Goal: Task Accomplishment & Management: Complete application form

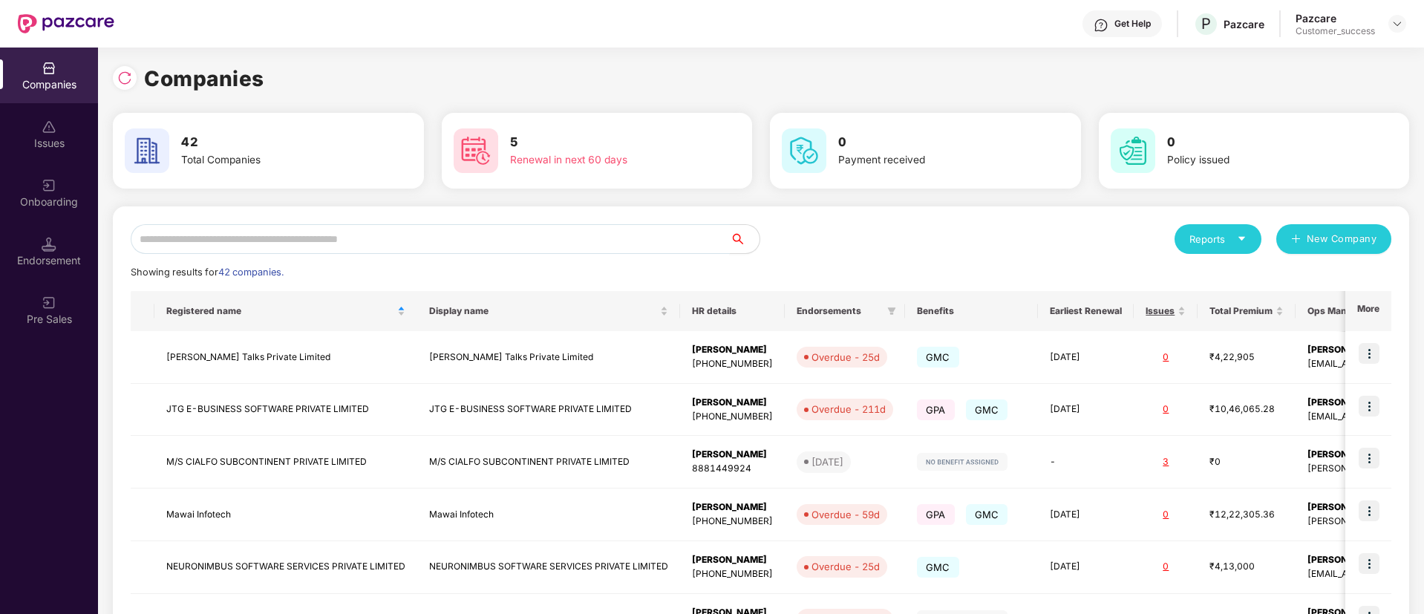
click at [374, 235] on input "text" at bounding box center [430, 239] width 599 height 30
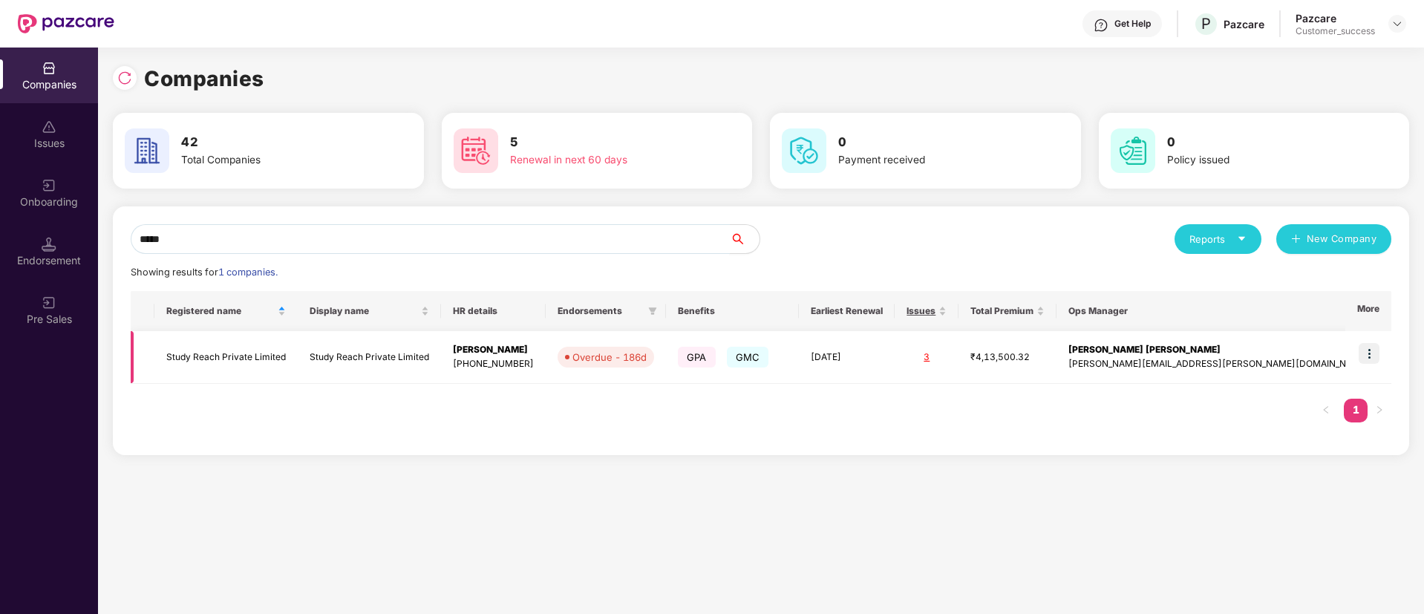
type input "*****"
click at [1373, 354] on img at bounding box center [1369, 353] width 21 height 21
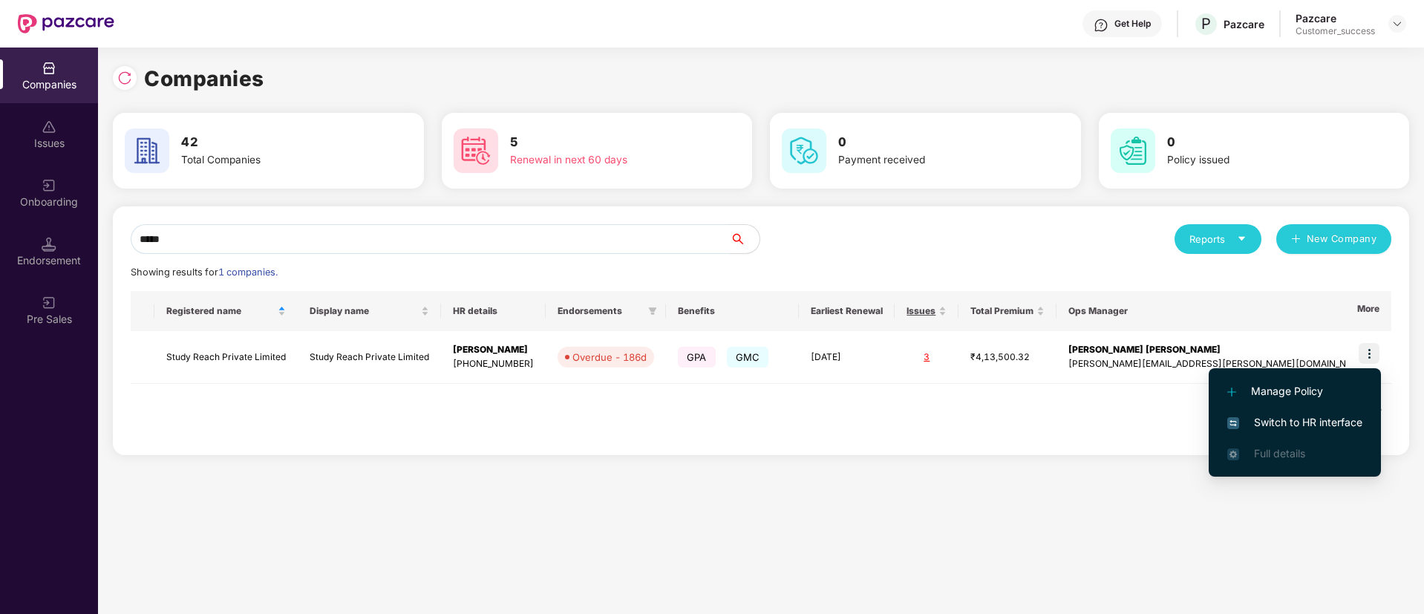
click at [1333, 417] on span "Switch to HR interface" at bounding box center [1294, 422] width 135 height 16
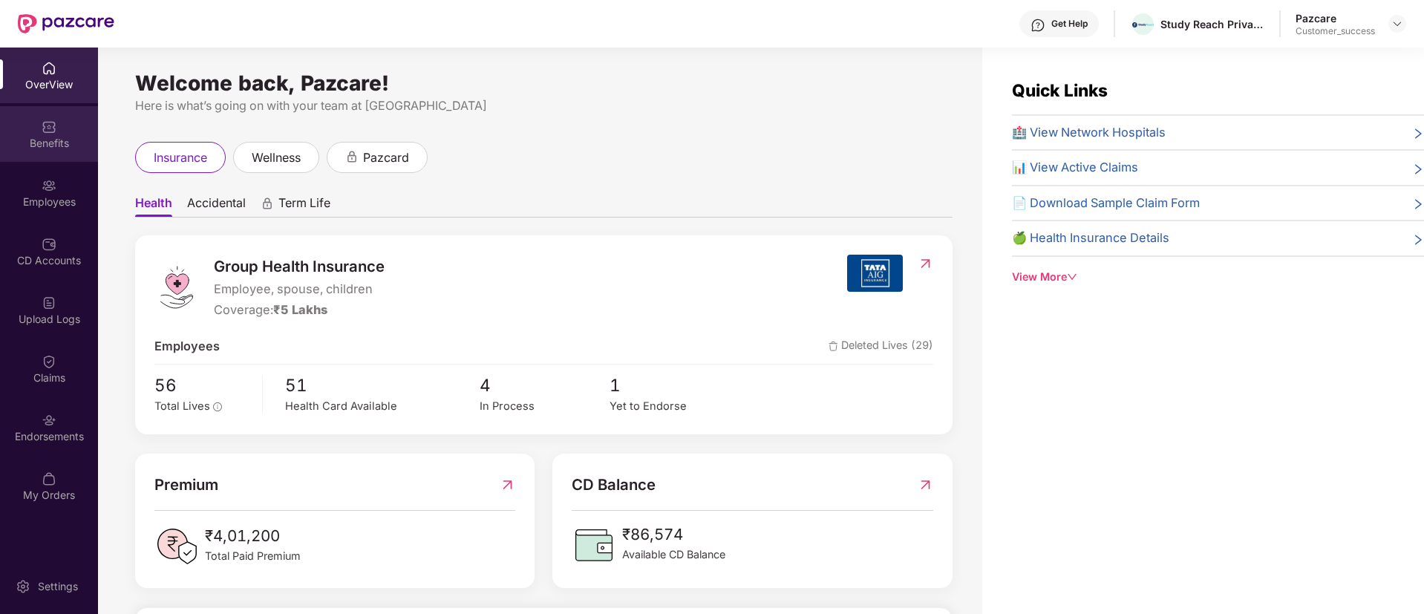
click at [15, 136] on div "Benefits" at bounding box center [49, 143] width 98 height 15
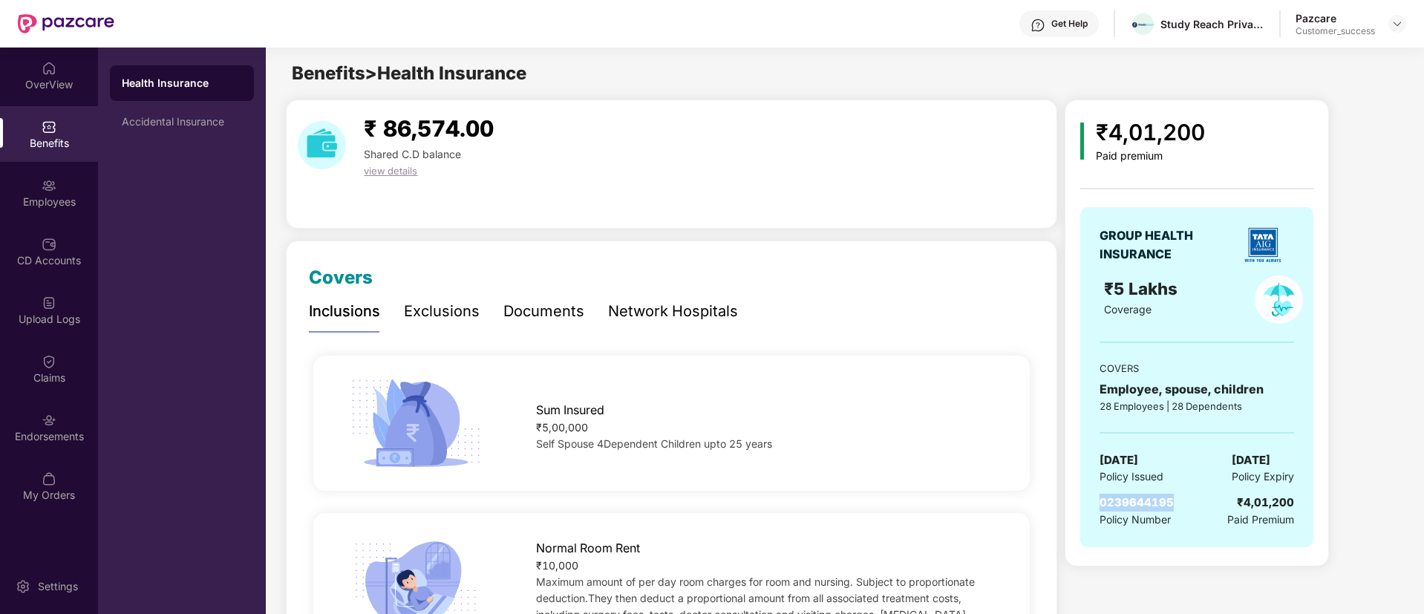
drag, startPoint x: 1171, startPoint y: 500, endPoint x: 1097, endPoint y: 497, distance: 73.6
click at [1097, 497] on div "GROUP HEALTH INSURANCE ₹5 Lakhs Coverage COVERS Employee, spouse, children 28 E…" at bounding box center [1196, 377] width 233 height 340
copy span "0239644195"
click at [1402, 26] on img at bounding box center [1397, 24] width 12 height 12
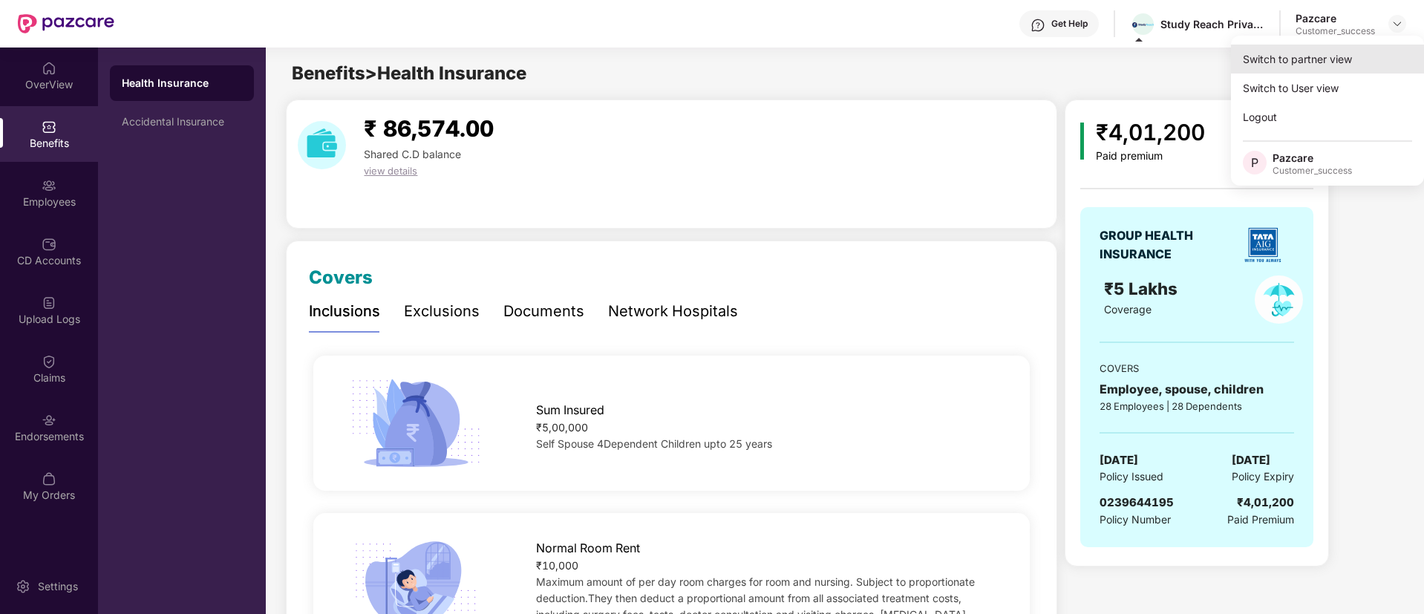
click at [1350, 48] on div "Switch to partner view" at bounding box center [1327, 59] width 193 height 29
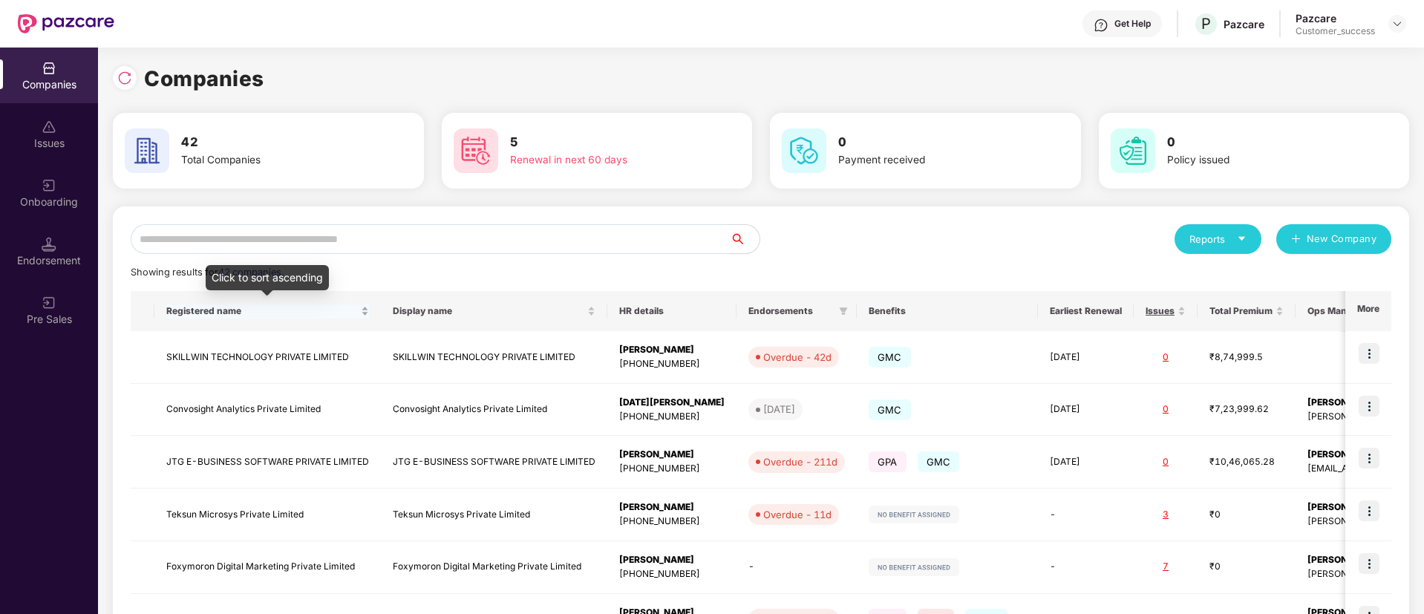
click at [297, 304] on div "Registered name" at bounding box center [267, 311] width 203 height 14
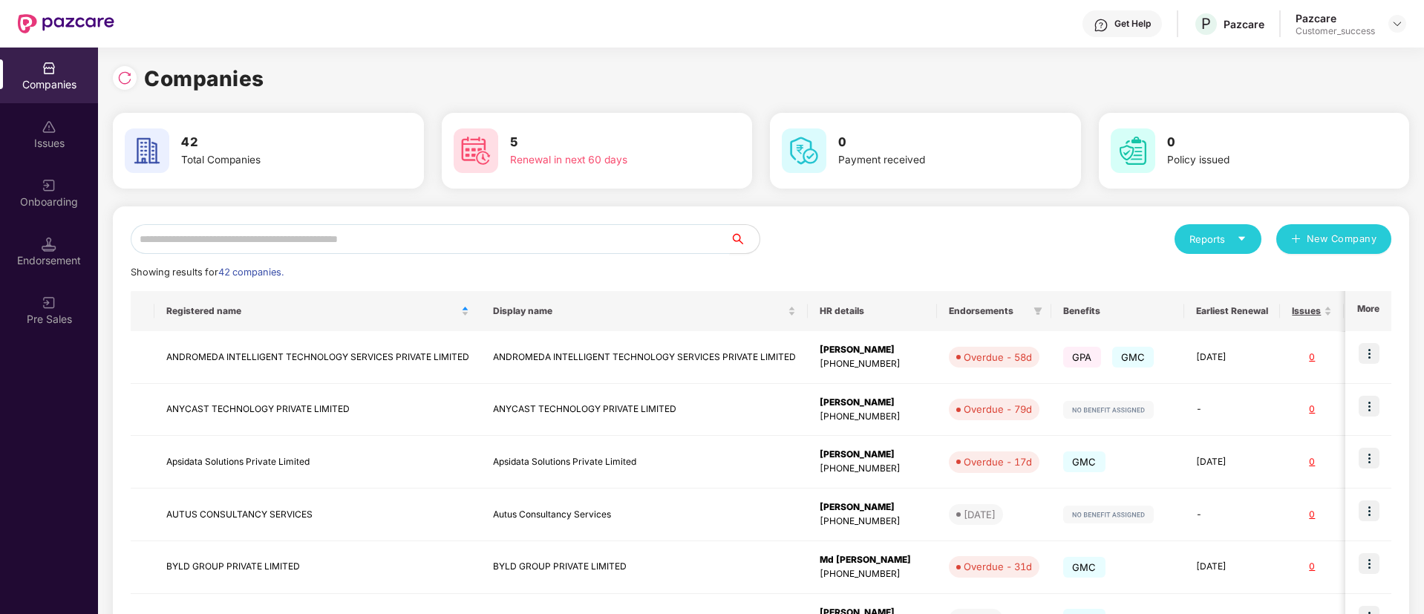
click at [318, 241] on input "text" at bounding box center [430, 239] width 599 height 30
click at [679, 238] on input "text" at bounding box center [430, 239] width 599 height 30
type input "*"
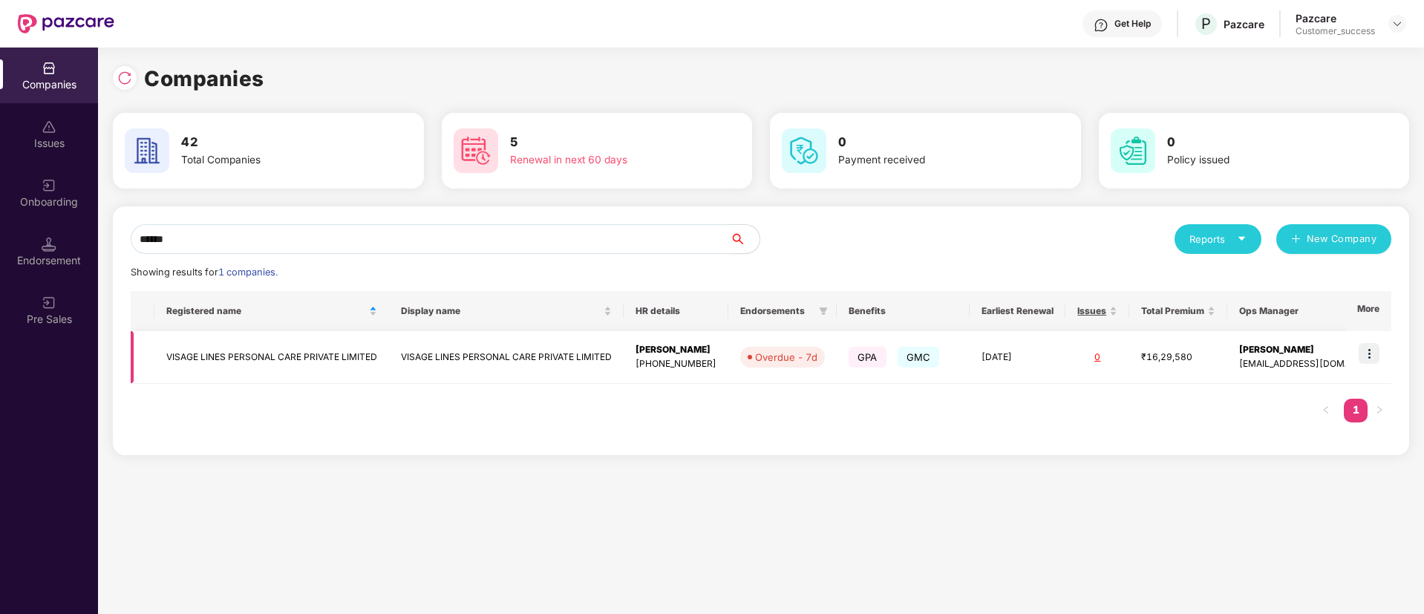
type input "******"
click at [1358, 353] on td at bounding box center [1368, 357] width 46 height 53
click at [1369, 357] on img at bounding box center [1369, 353] width 21 height 21
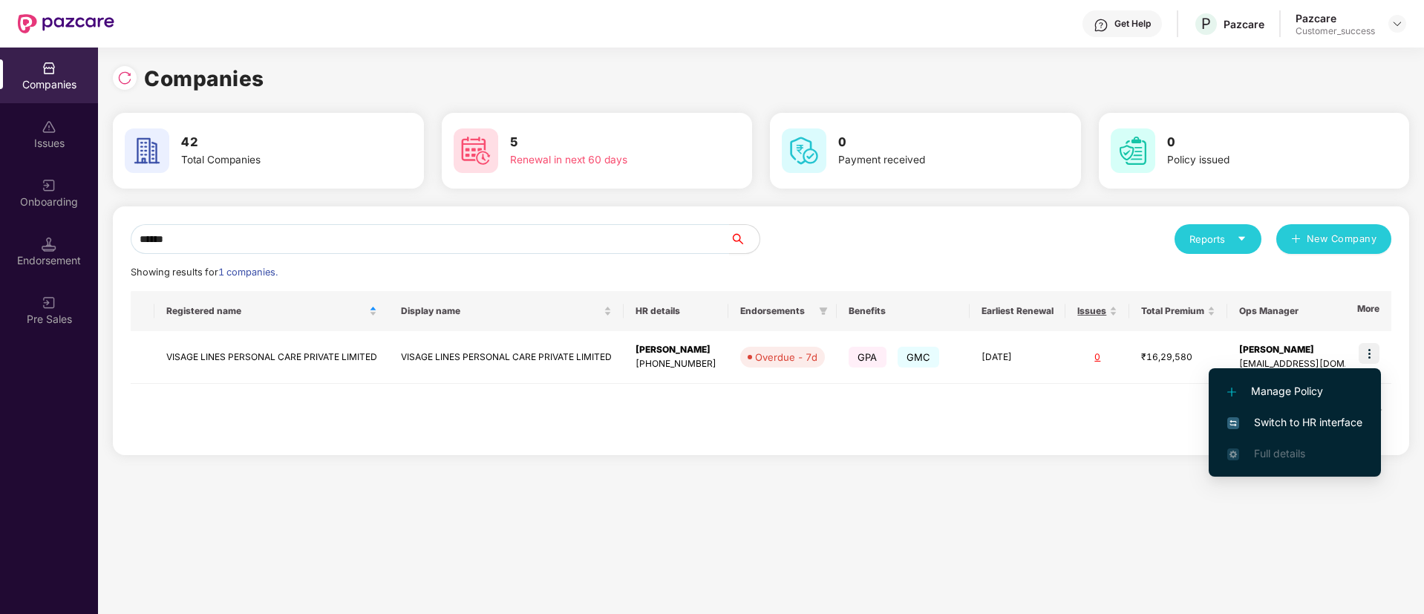
click at [1289, 419] on span "Switch to HR interface" at bounding box center [1294, 422] width 135 height 16
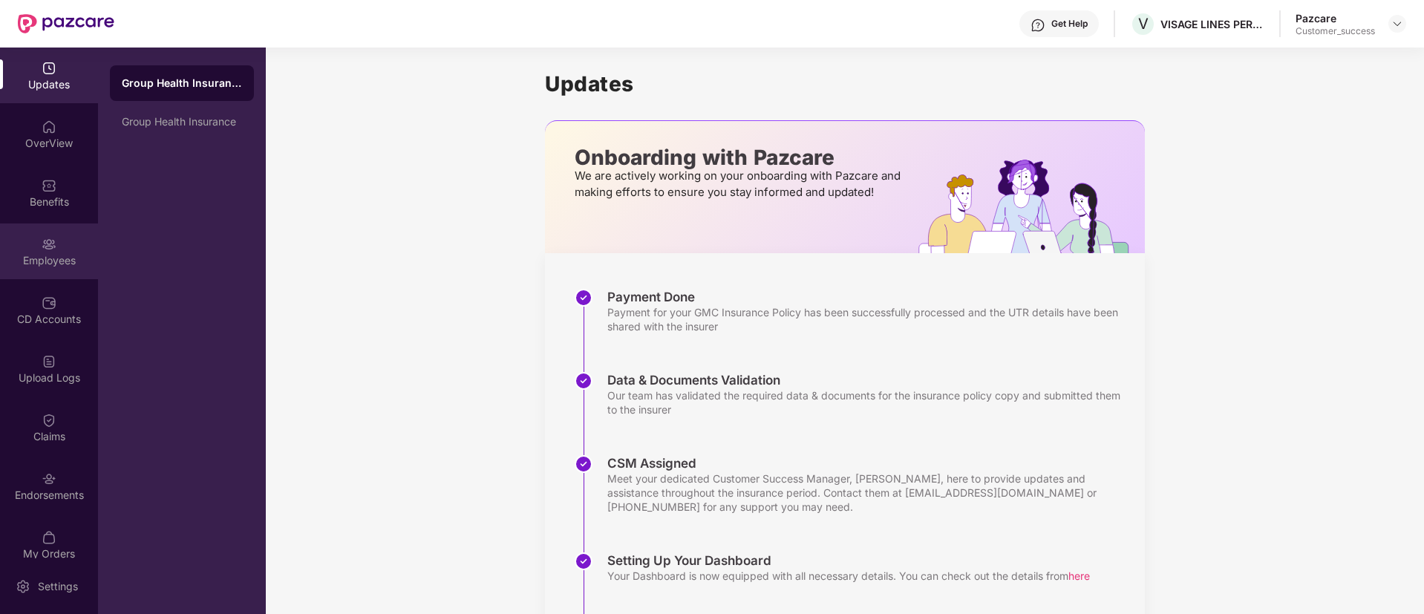
click at [37, 241] on div "Employees" at bounding box center [49, 251] width 98 height 56
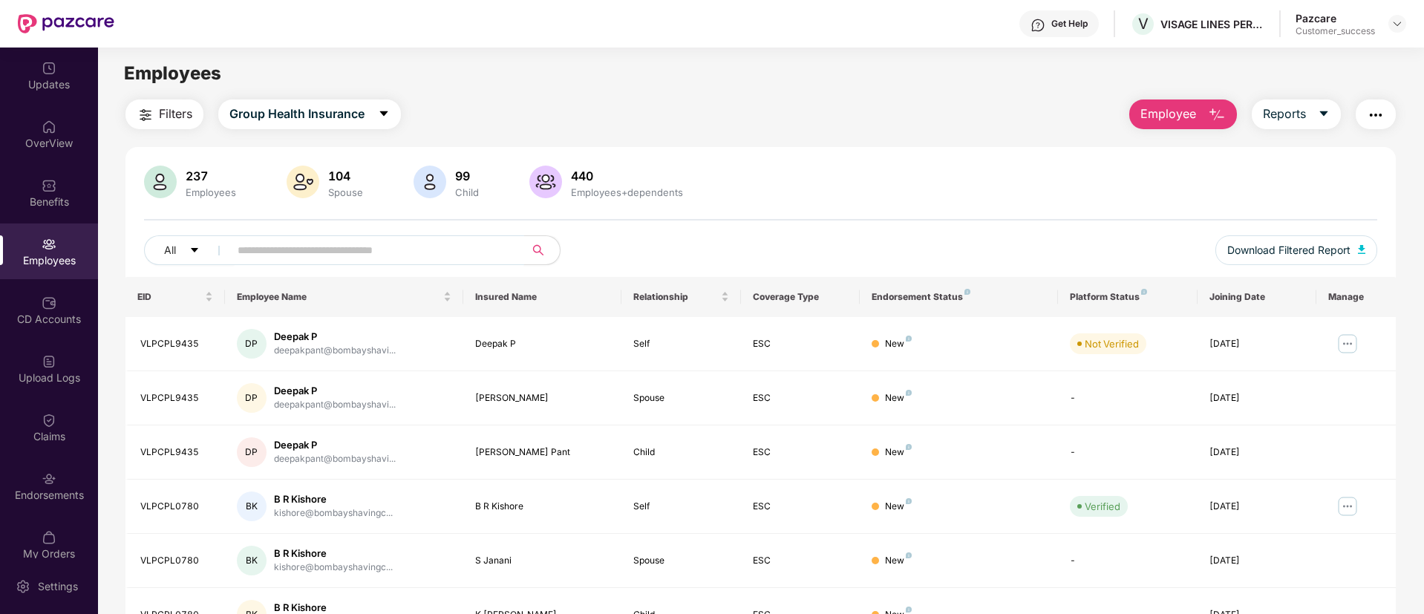
click at [364, 249] on input "text" at bounding box center [371, 250] width 267 height 22
click at [8, 197] on div "Benefits" at bounding box center [49, 202] width 98 height 15
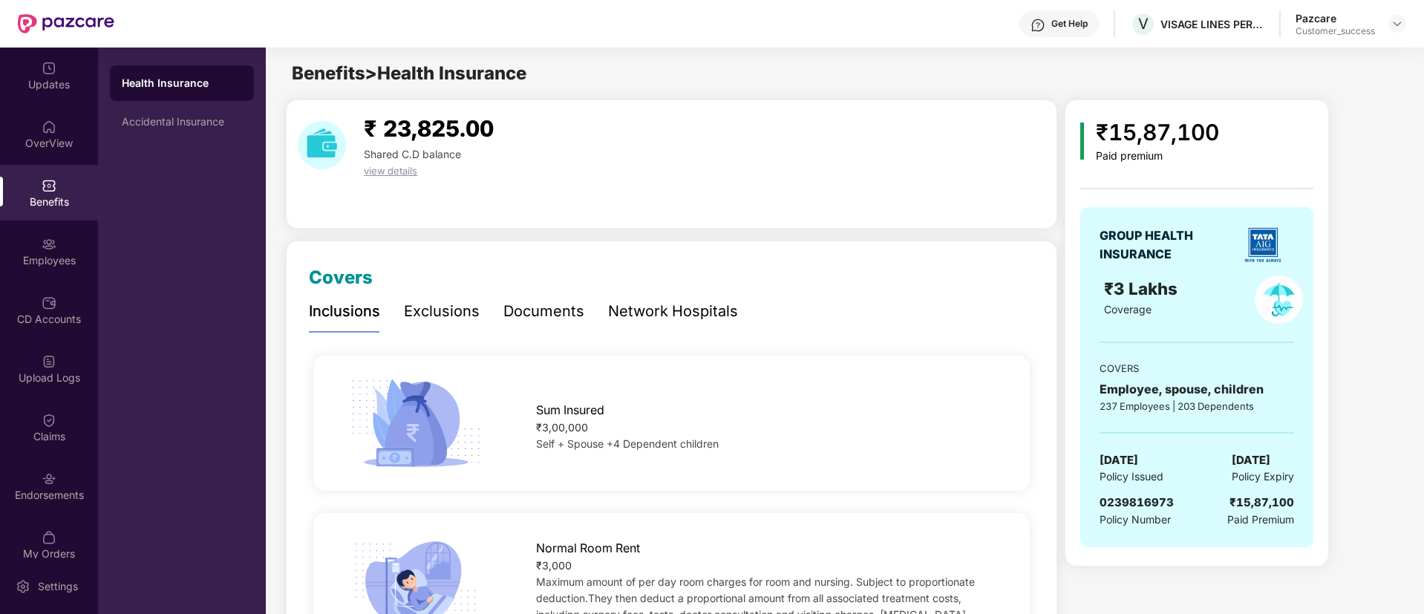
click at [690, 308] on div "Network Hospitals" at bounding box center [673, 311] width 130 height 23
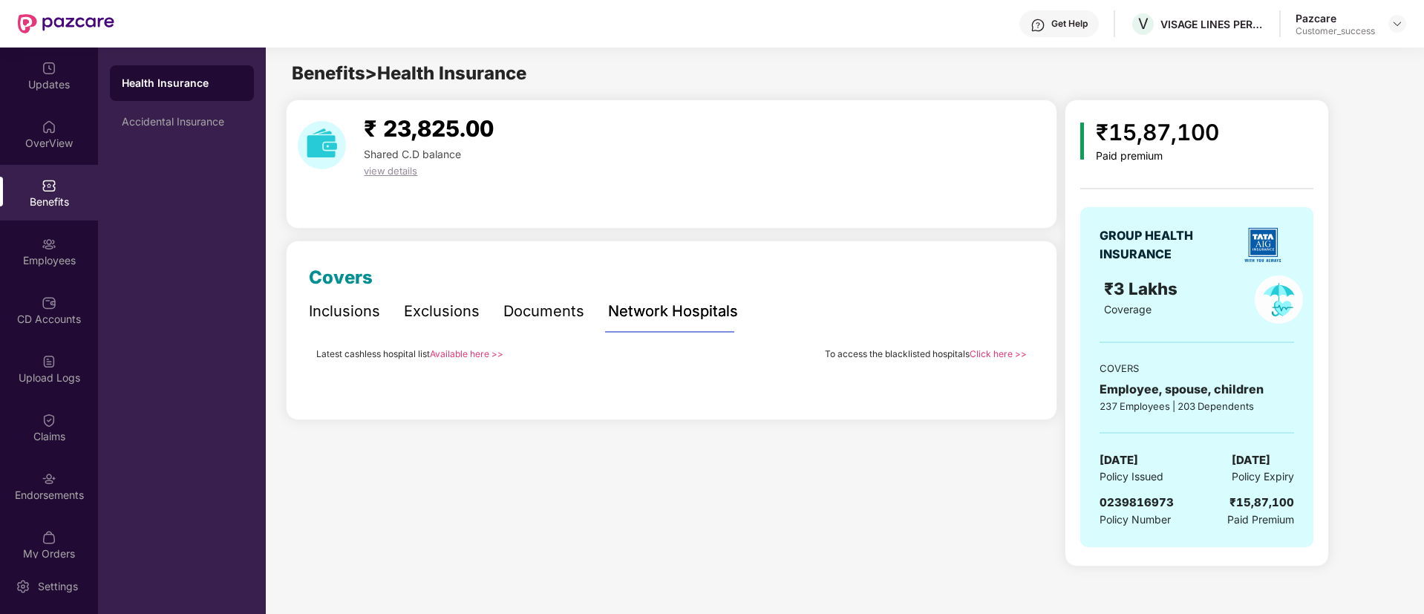
click at [493, 350] on link "Available here >>" at bounding box center [466, 353] width 73 height 11
click at [46, 250] on img at bounding box center [49, 244] width 15 height 15
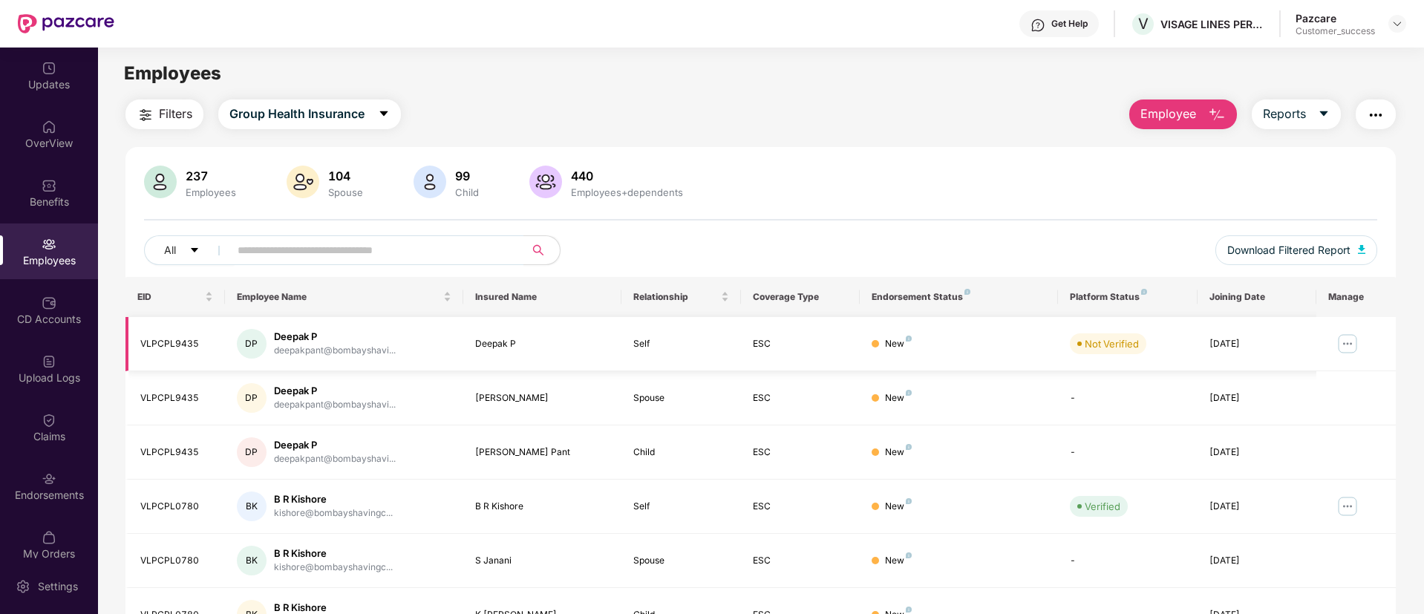
click at [1349, 348] on img at bounding box center [1348, 344] width 24 height 24
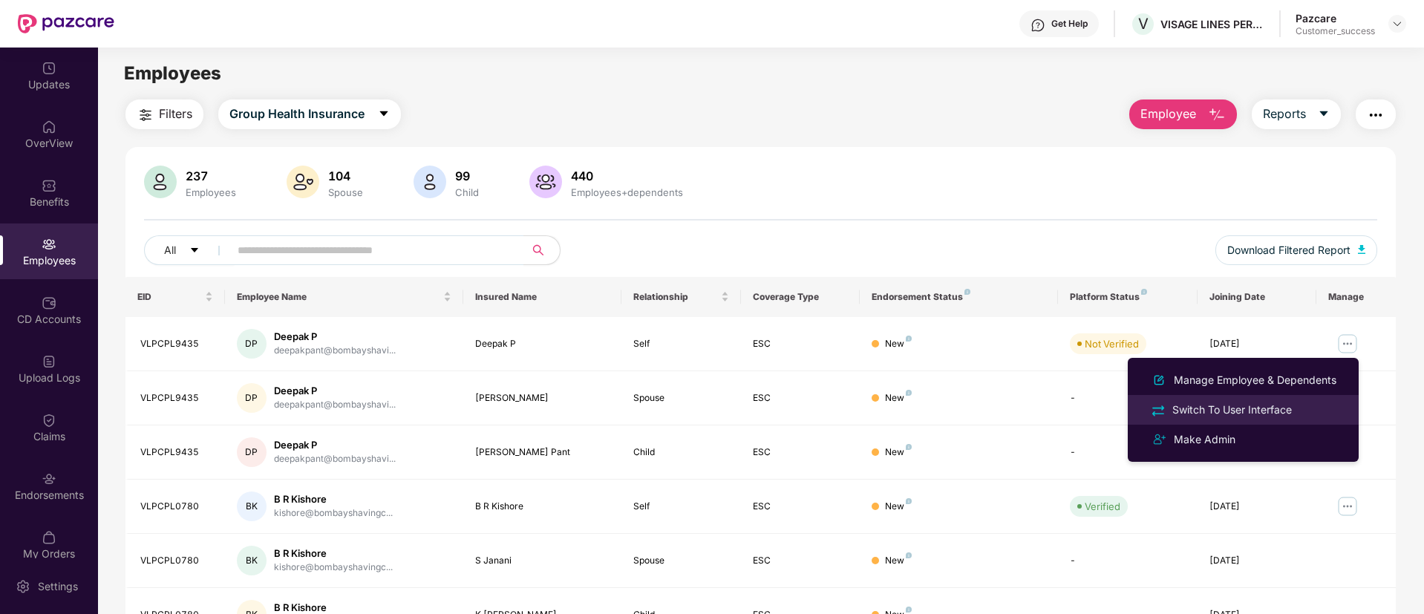
click at [1274, 416] on div "Switch To User Interface" at bounding box center [1231, 410] width 125 height 16
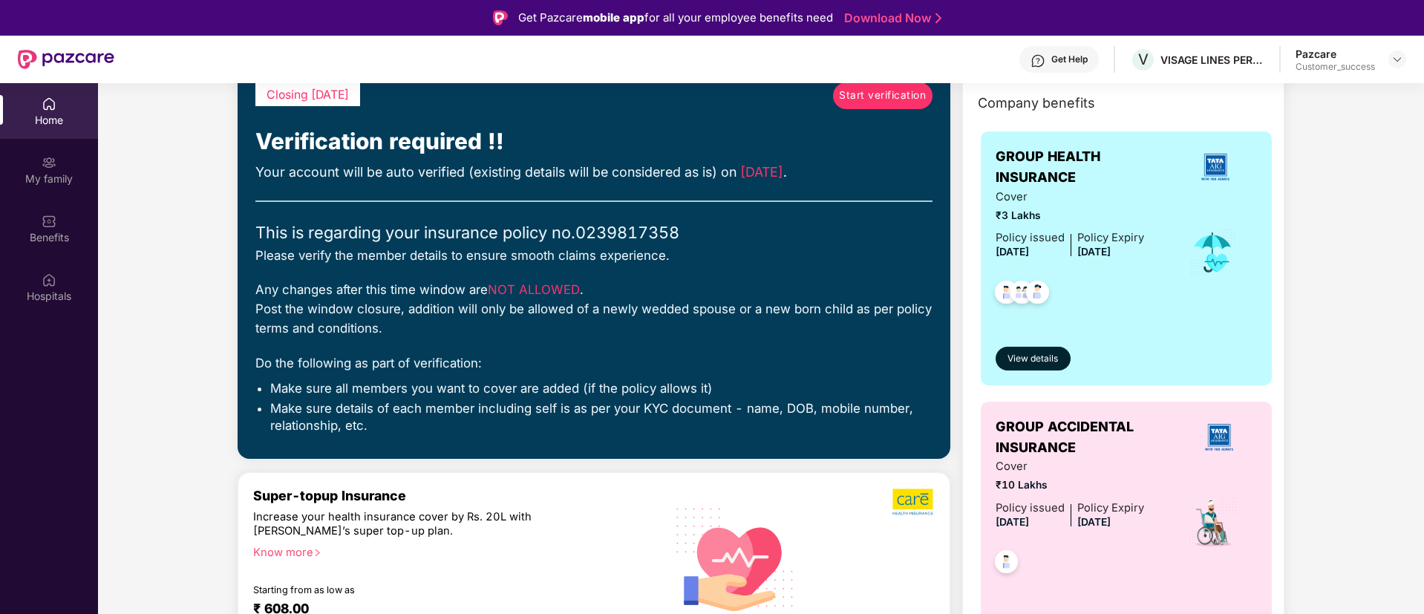
scroll to position [42, 0]
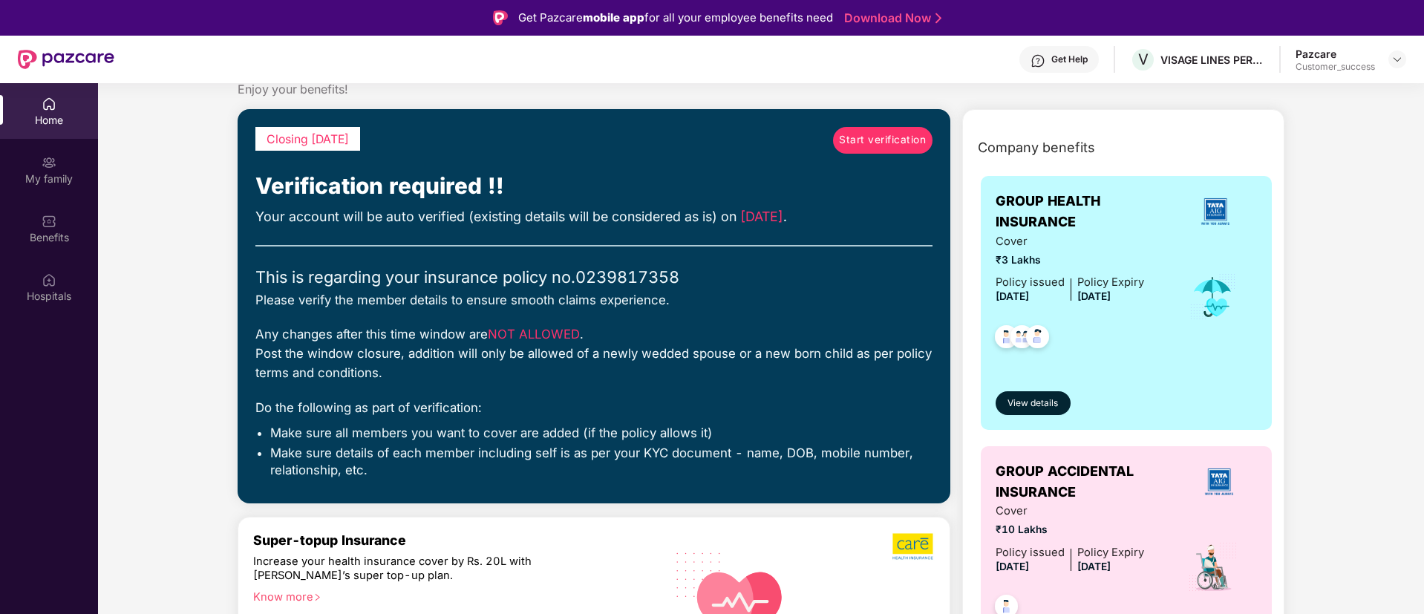
click at [869, 129] on link "Start verification" at bounding box center [882, 140] width 99 height 27
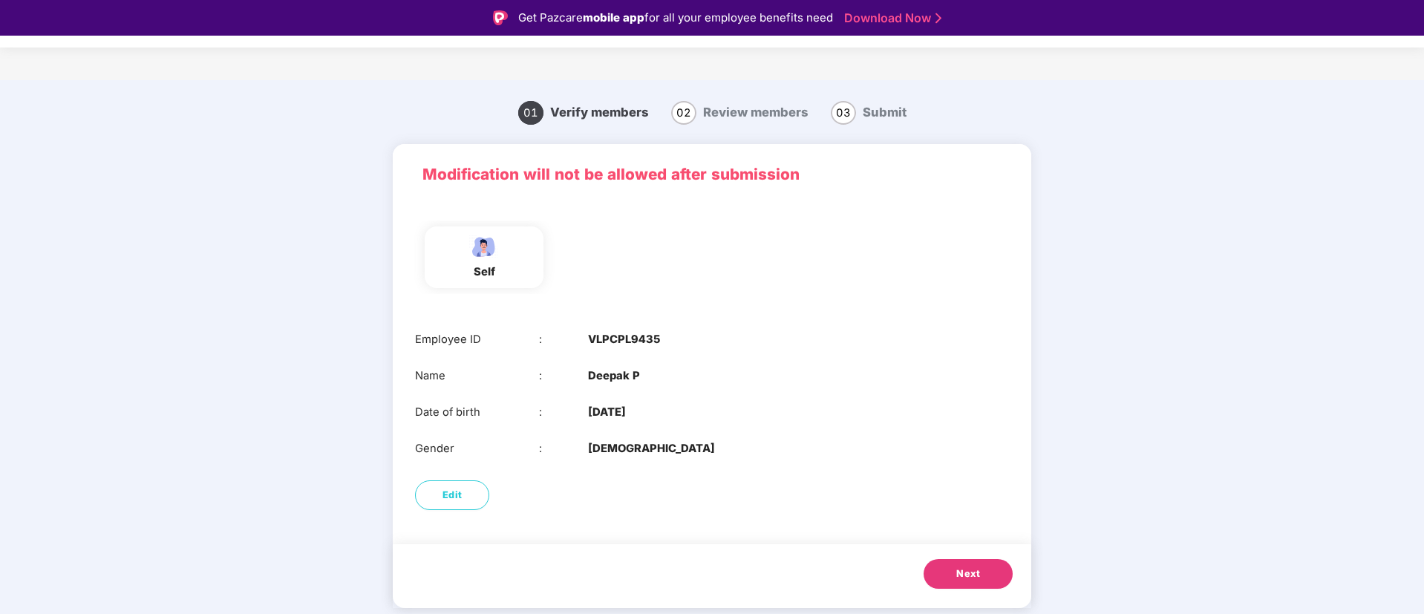
scroll to position [36, 0]
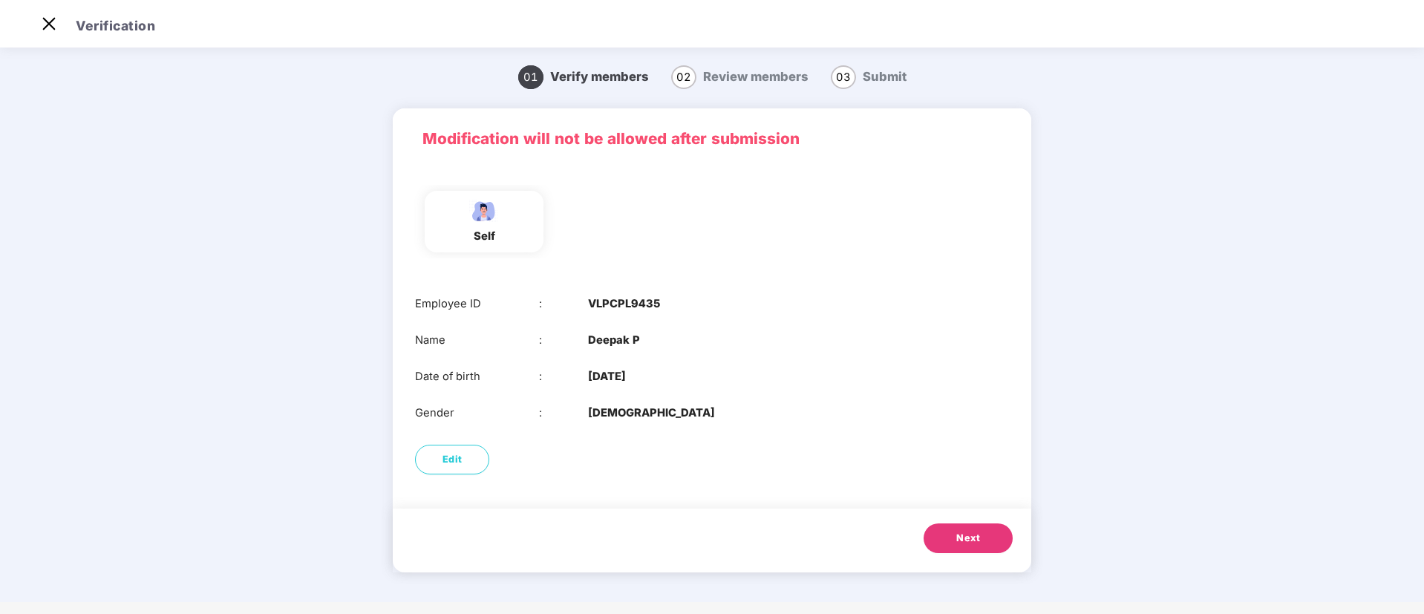
click at [968, 534] on span "Next" at bounding box center [968, 538] width 24 height 15
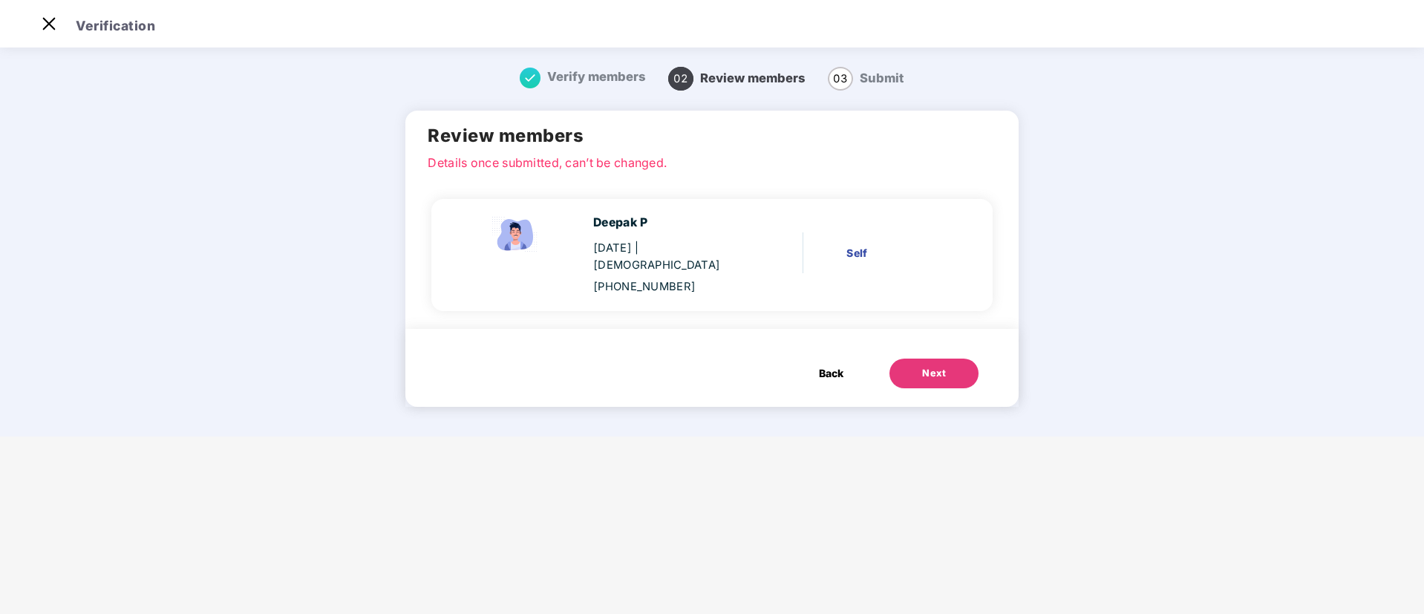
click at [927, 366] on div "Next" at bounding box center [934, 373] width 24 height 15
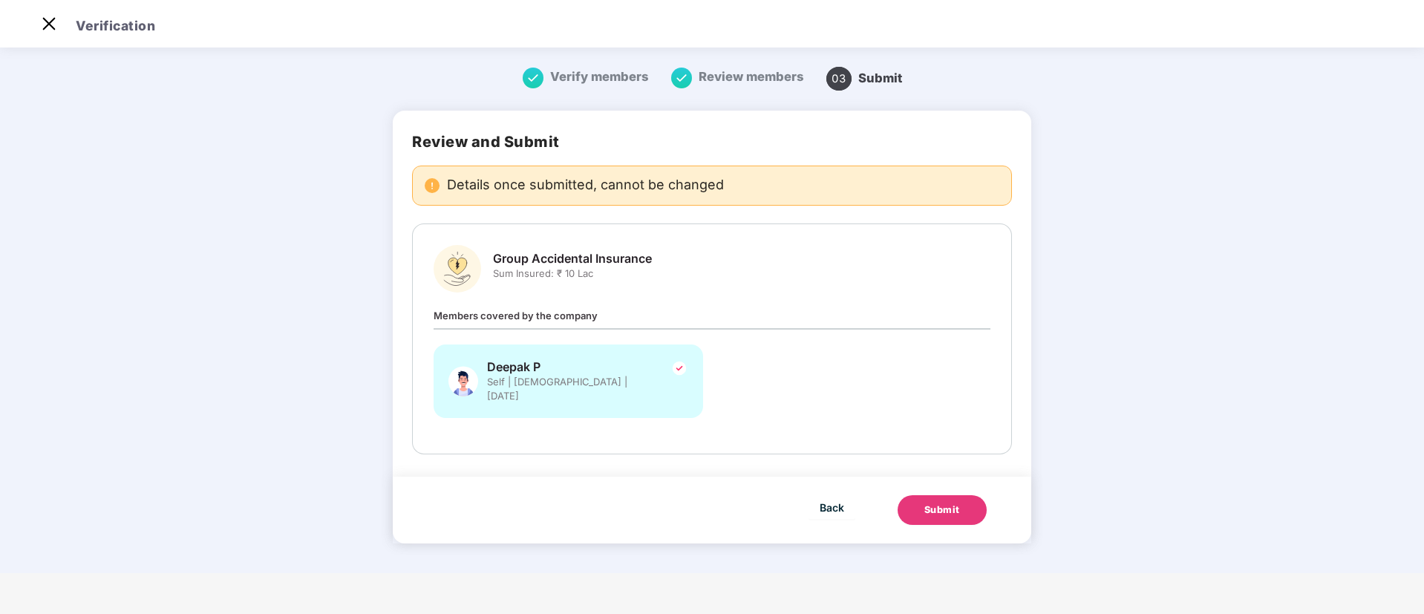
click at [937, 503] on div "Submit" at bounding box center [942, 510] width 36 height 15
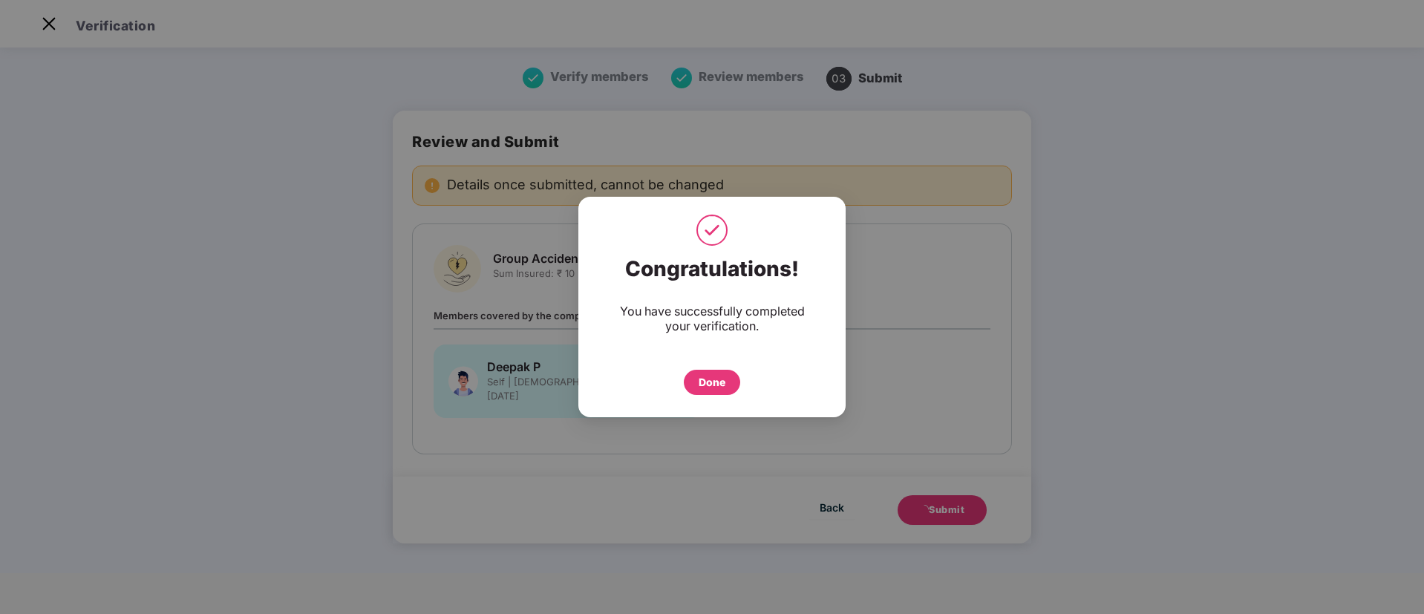
drag, startPoint x: 703, startPoint y: 399, endPoint x: 707, endPoint y: 382, distance: 17.5
click at [707, 382] on div "Congratulations! You have successfully completed your verification. Done" at bounding box center [711, 326] width 267 height 154
click at [707, 382] on div "Done" at bounding box center [712, 382] width 27 height 16
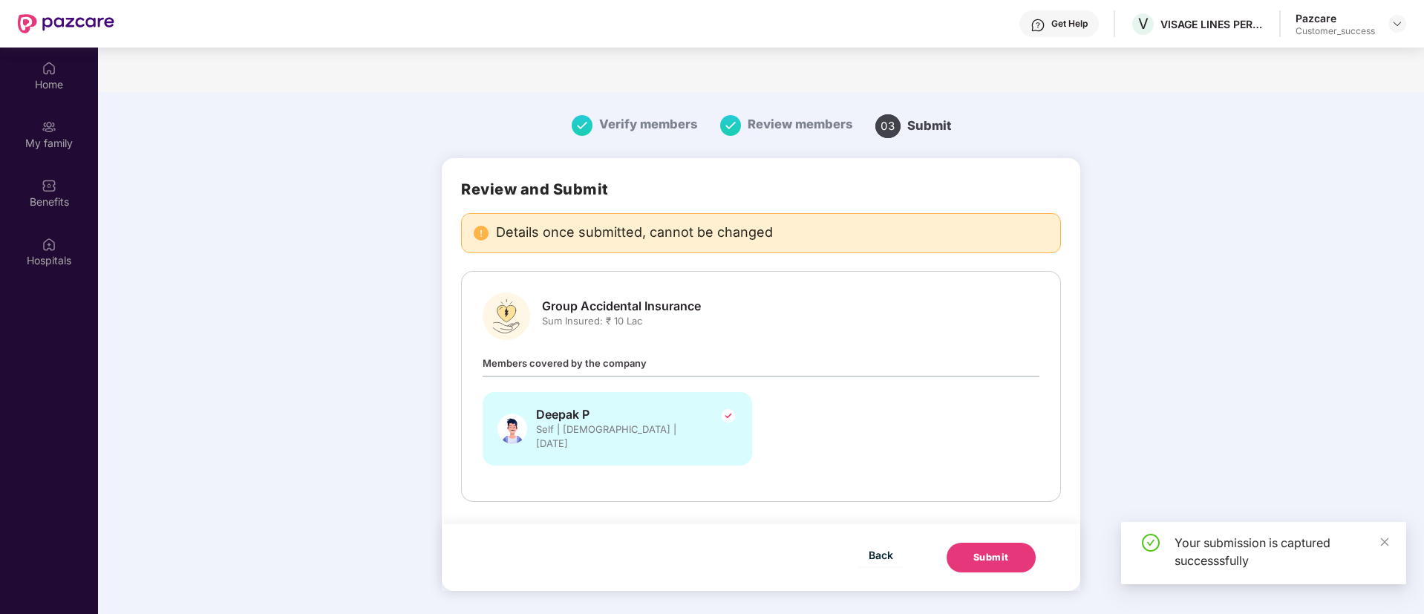
scroll to position [83, 0]
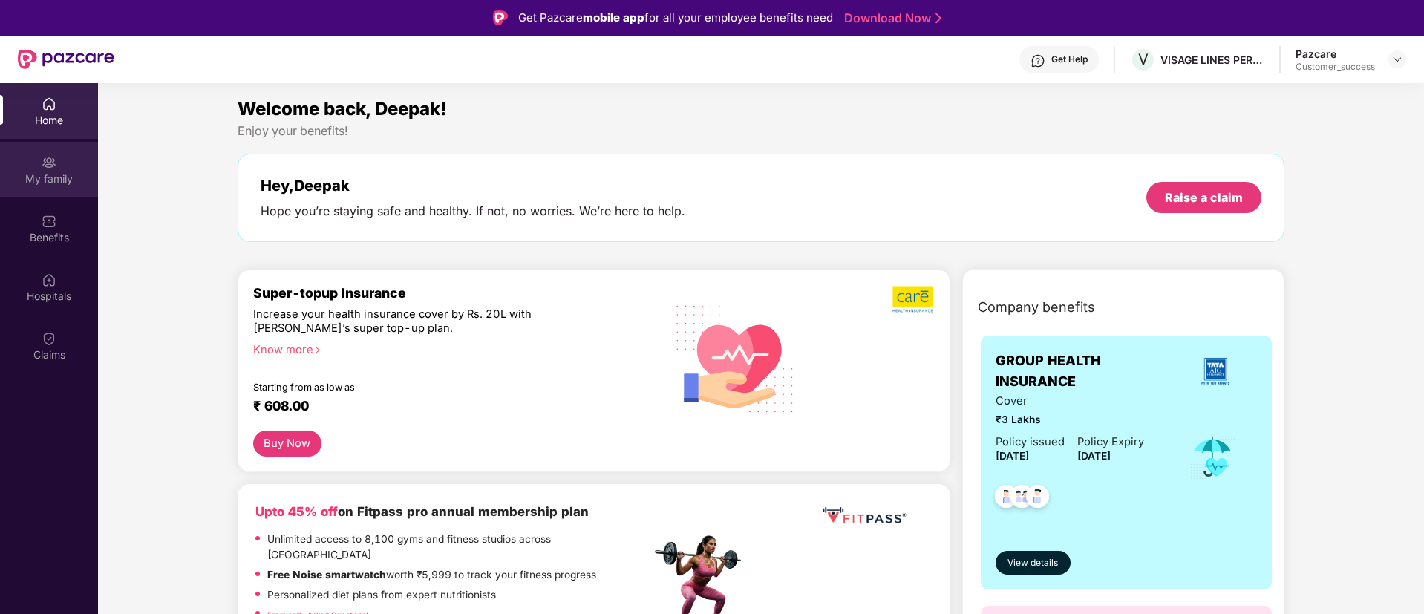
click at [48, 175] on div "My family" at bounding box center [49, 178] width 98 height 15
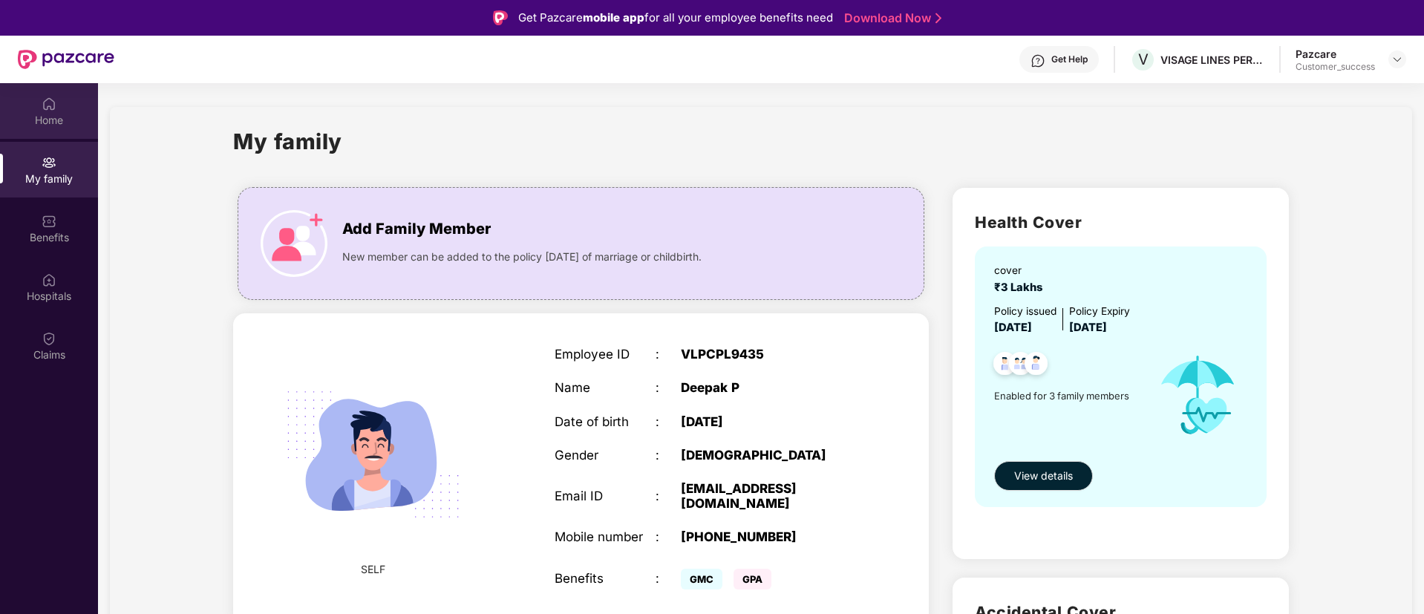
click at [1, 133] on div "Home" at bounding box center [49, 111] width 98 height 56
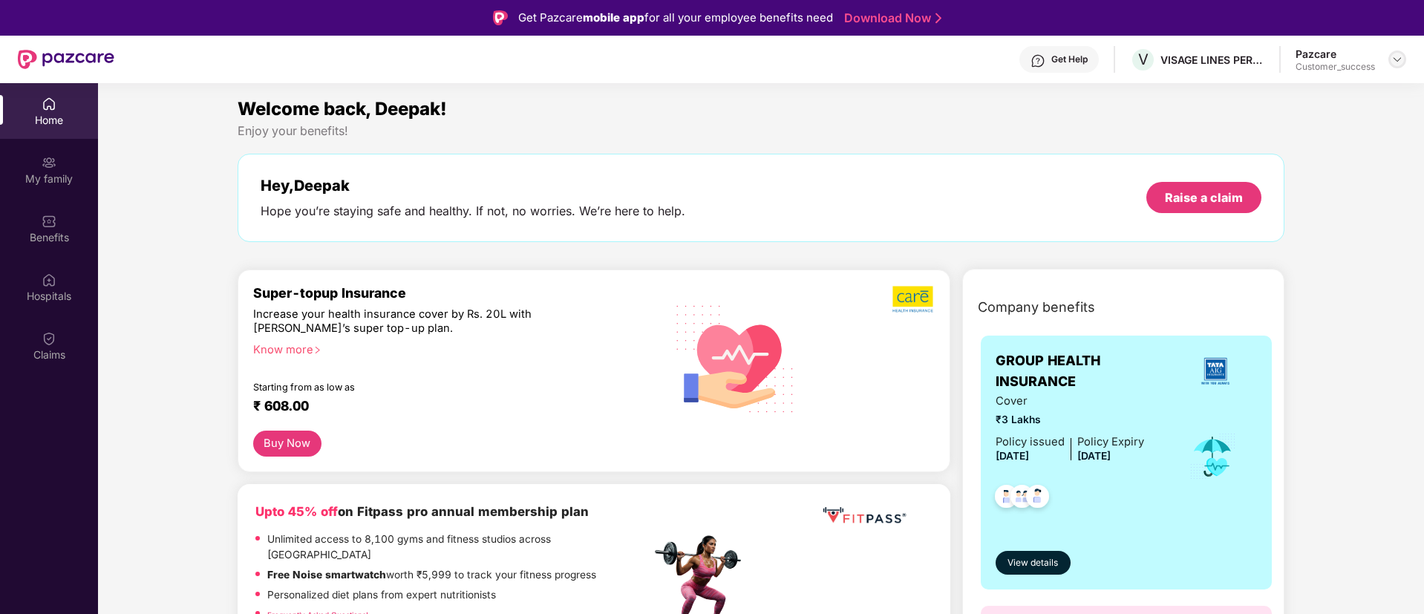
click at [1394, 56] on img at bounding box center [1397, 59] width 12 height 12
click at [1356, 96] on div "Switch to partner view" at bounding box center [1327, 94] width 193 height 29
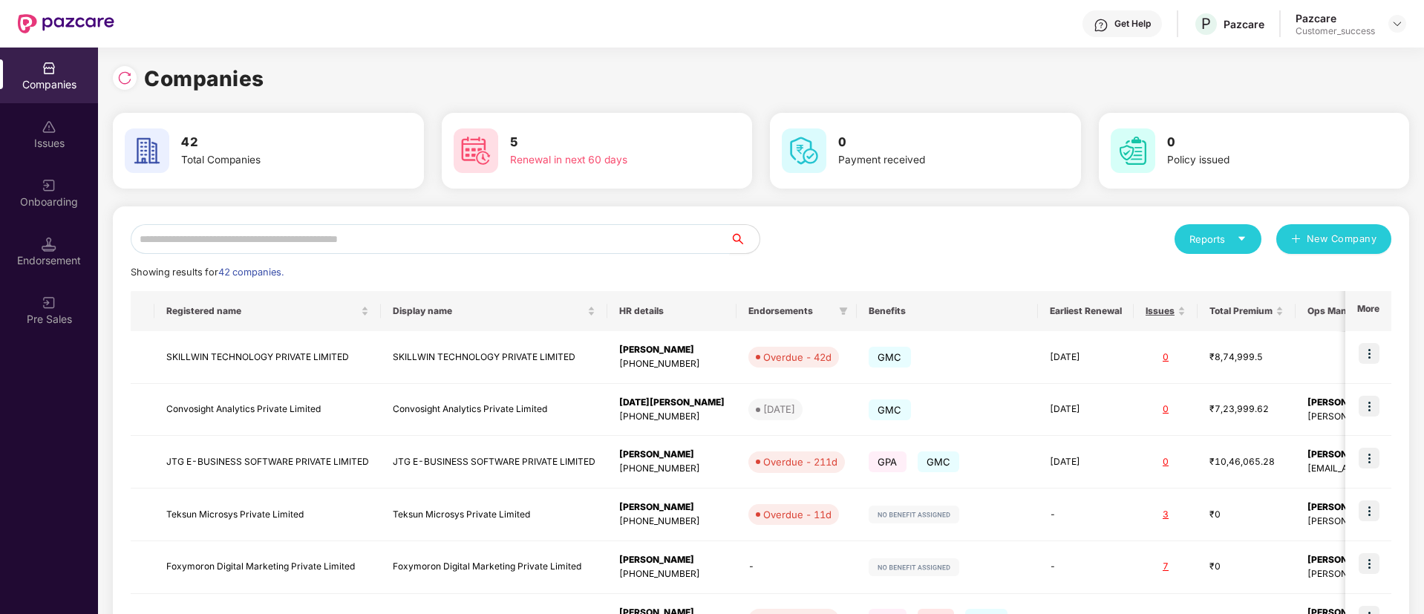
click at [553, 250] on input "text" at bounding box center [430, 239] width 599 height 30
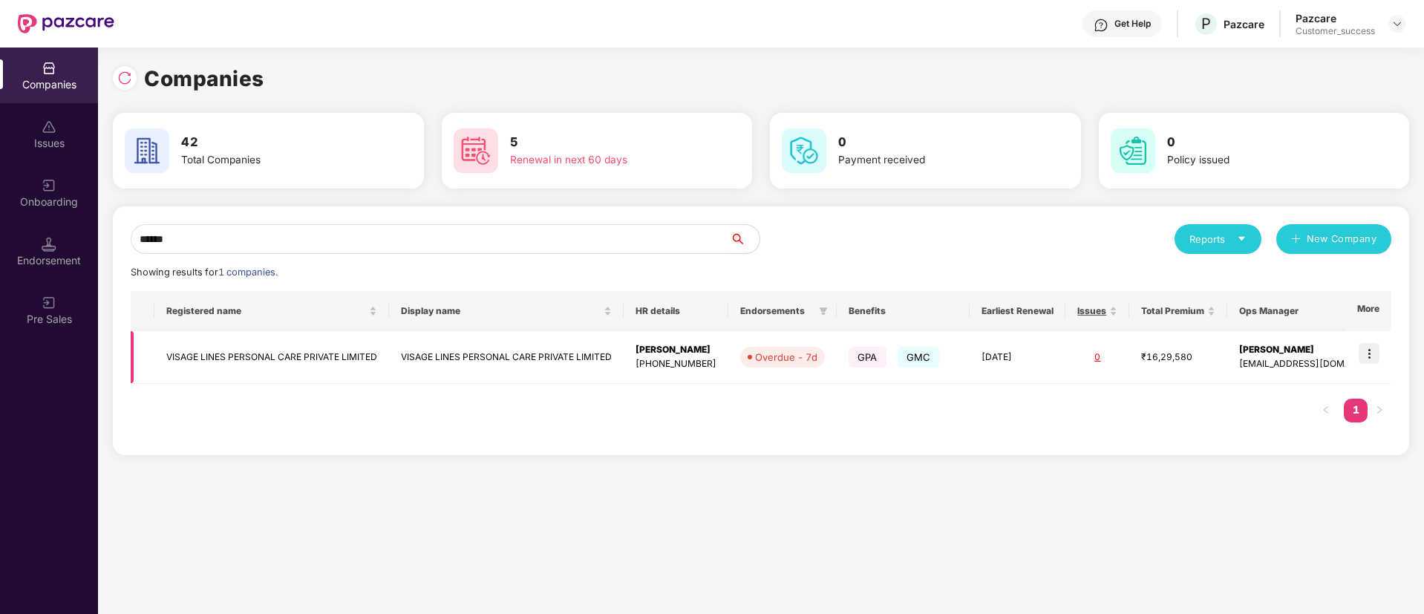
type input "******"
click at [1376, 350] on img at bounding box center [1369, 353] width 21 height 21
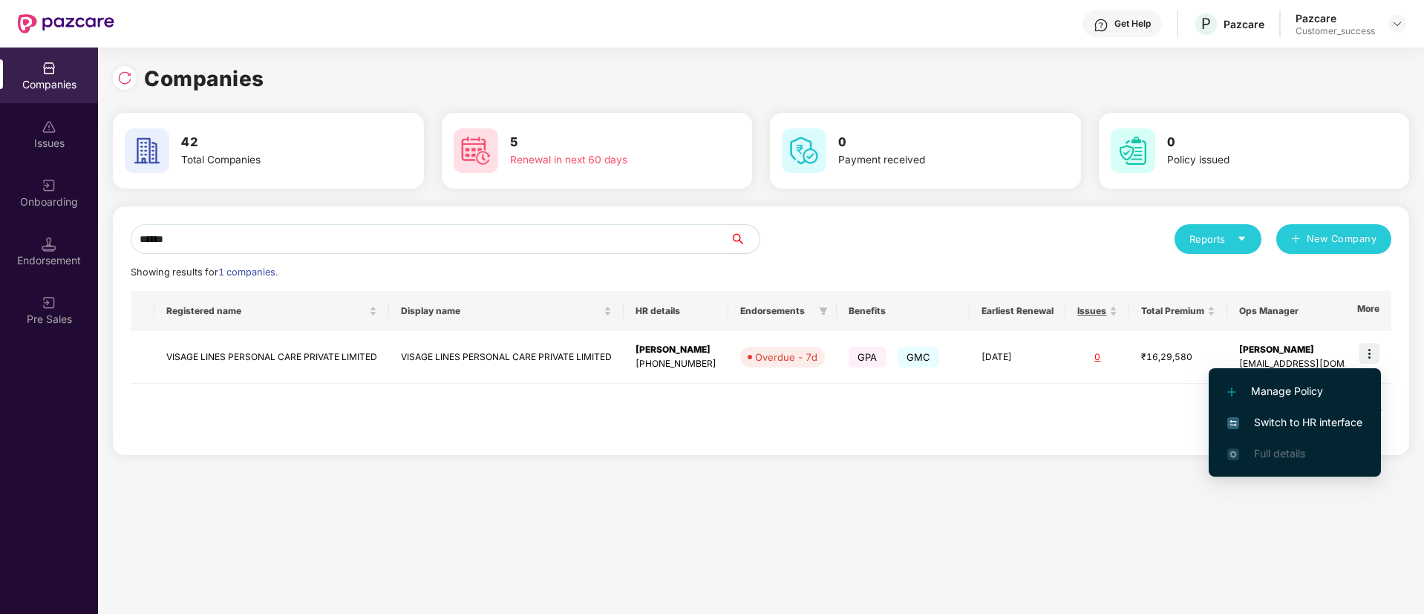
click at [1307, 432] on li "Switch to HR interface" at bounding box center [1295, 422] width 172 height 31
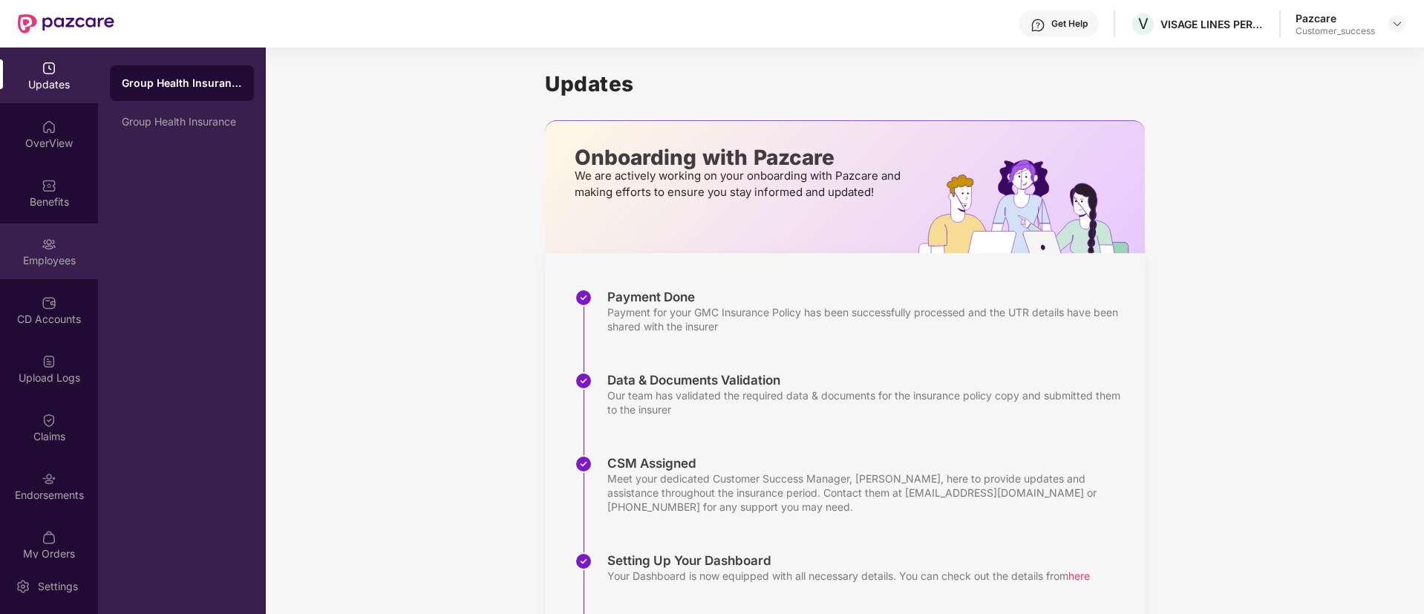
click at [50, 240] on img at bounding box center [49, 244] width 15 height 15
